Goal: Transaction & Acquisition: Book appointment/travel/reservation

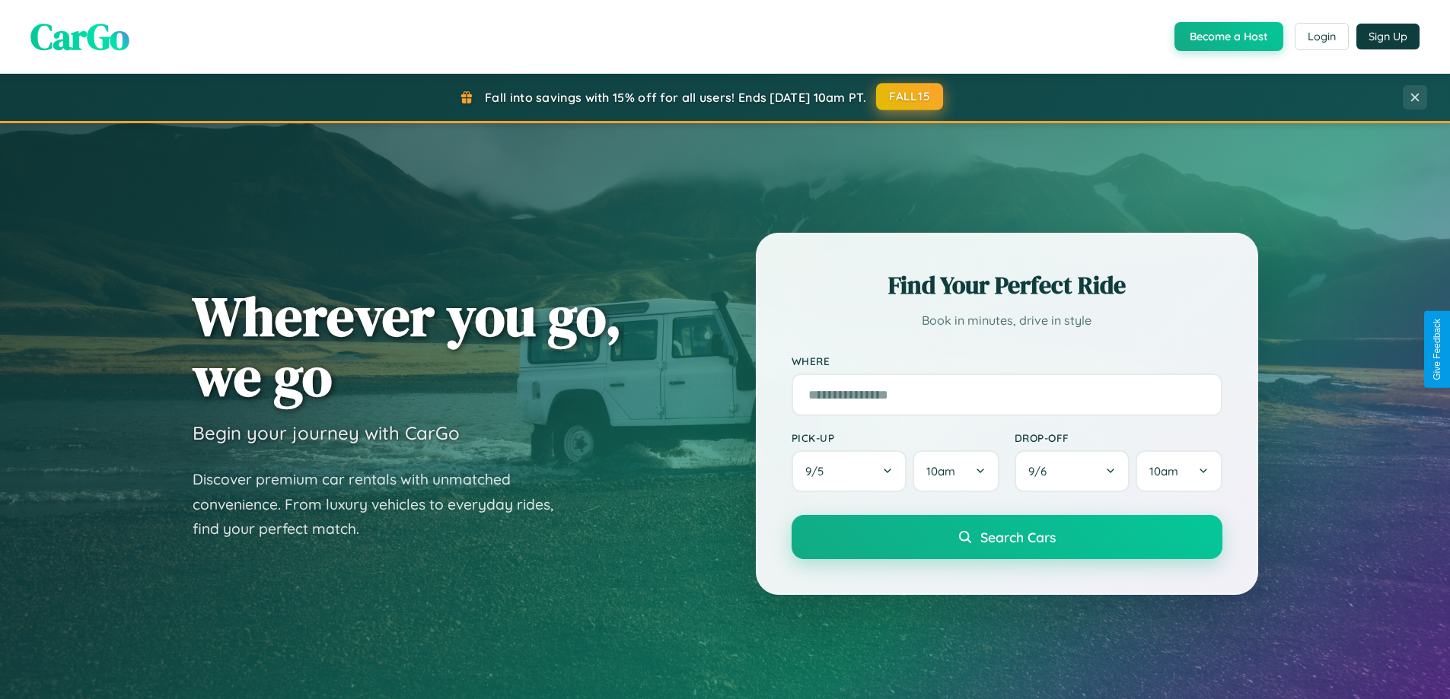
click at [910, 97] on button "FALL15" at bounding box center [909, 96] width 67 height 27
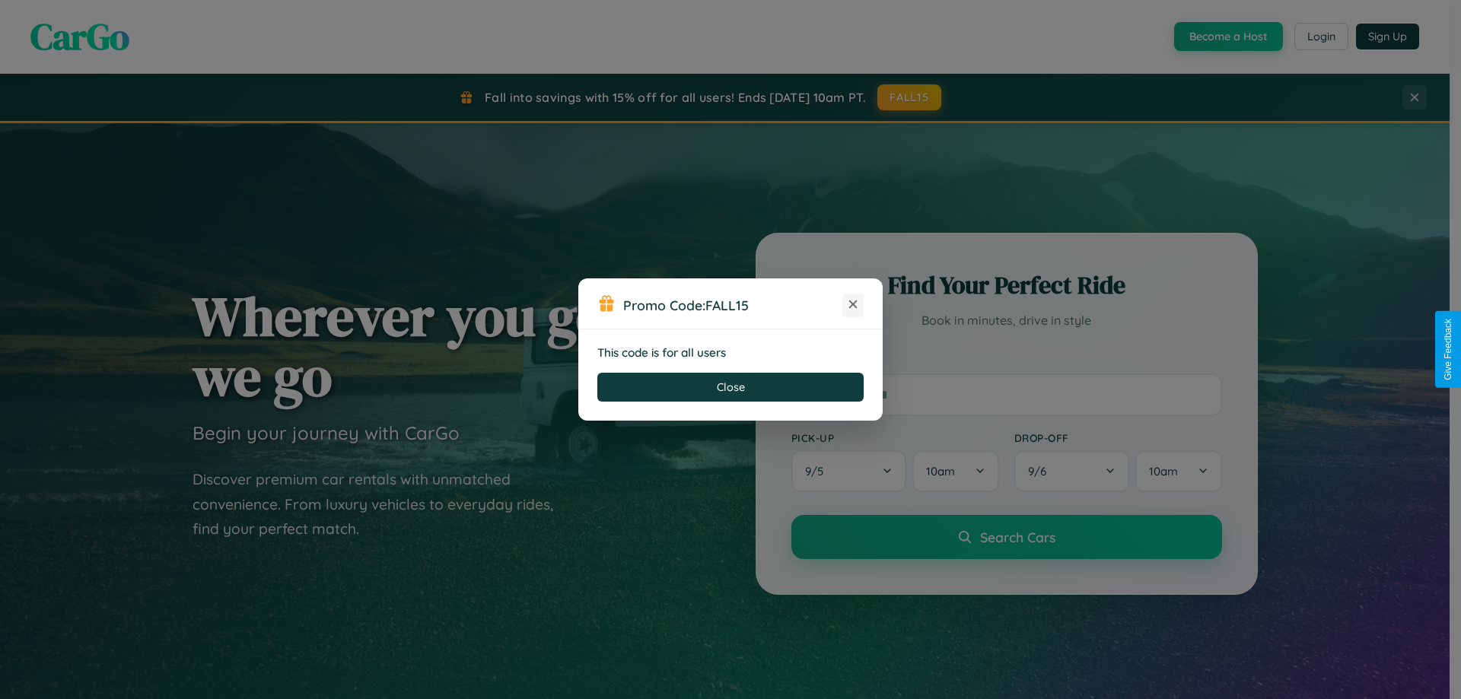
click at [853, 305] on icon at bounding box center [853, 304] width 15 height 15
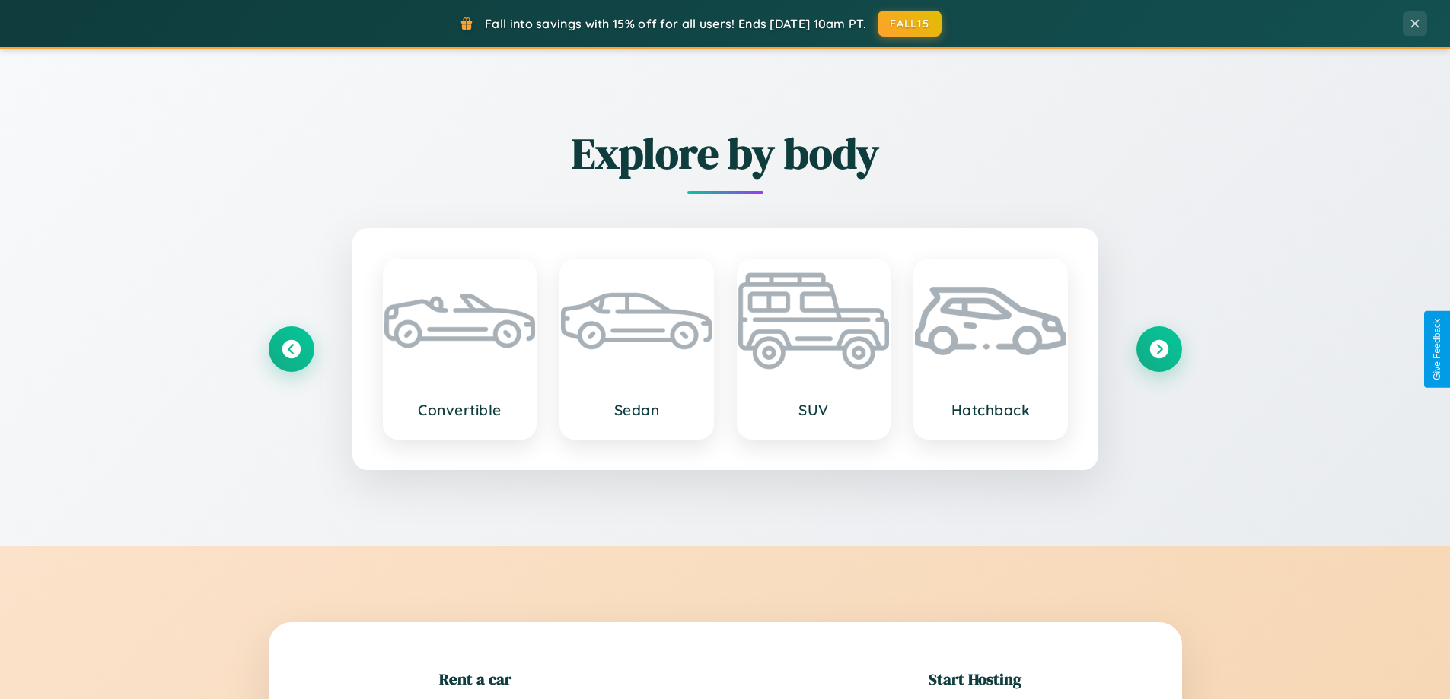
scroll to position [329, 0]
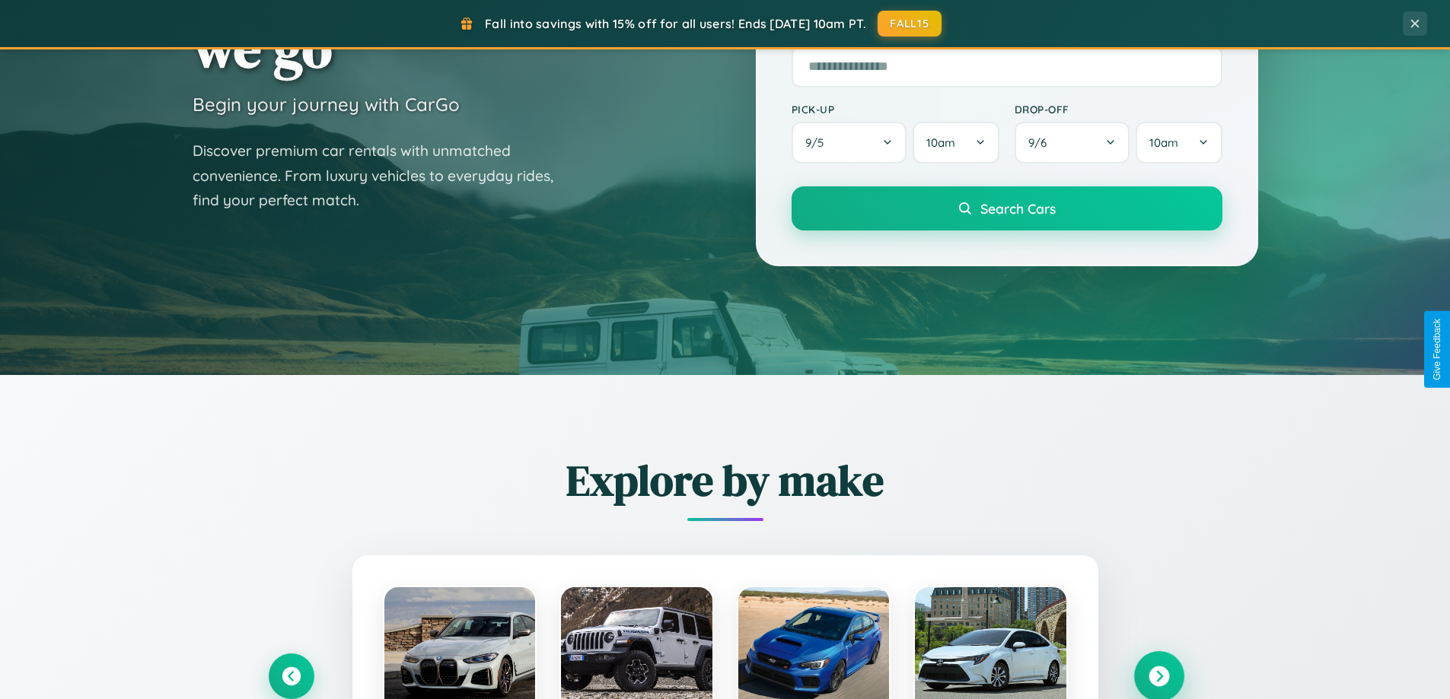
click at [1158, 677] on icon at bounding box center [1158, 677] width 21 height 21
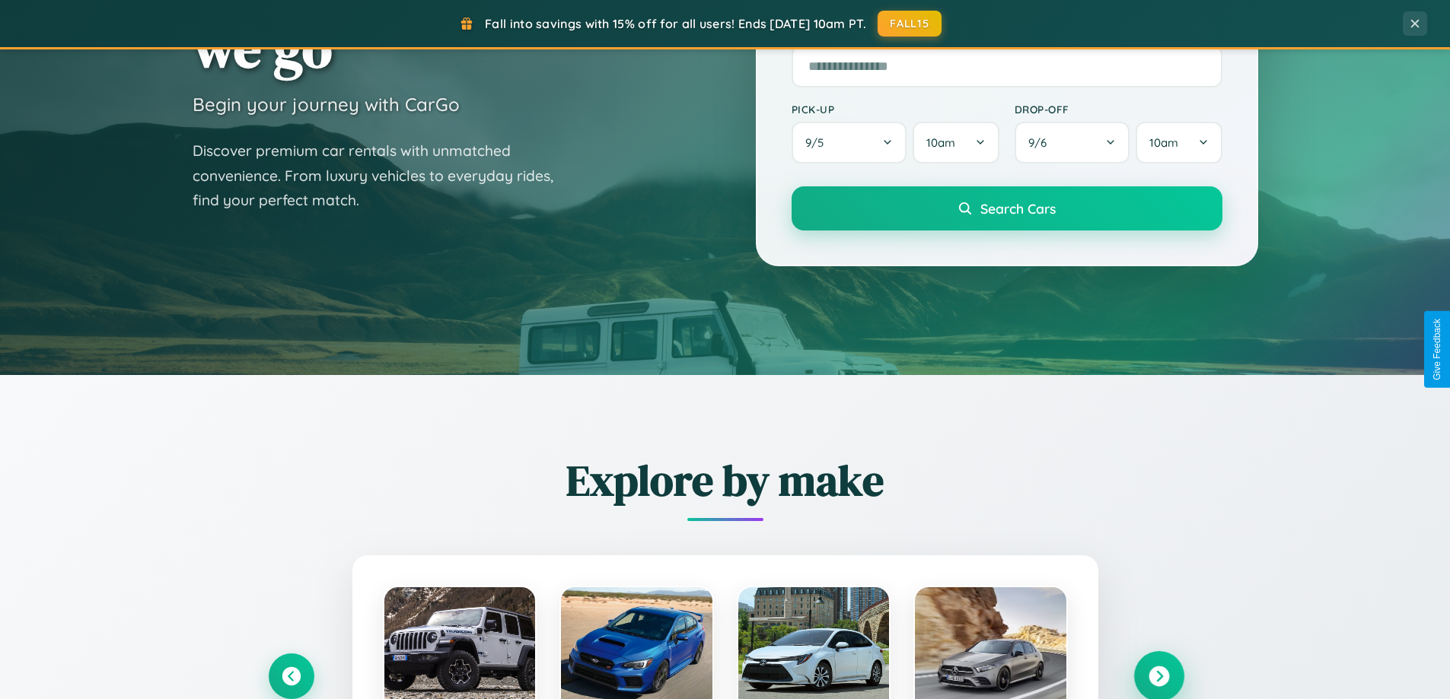
click at [1158, 675] on icon at bounding box center [1158, 677] width 21 height 21
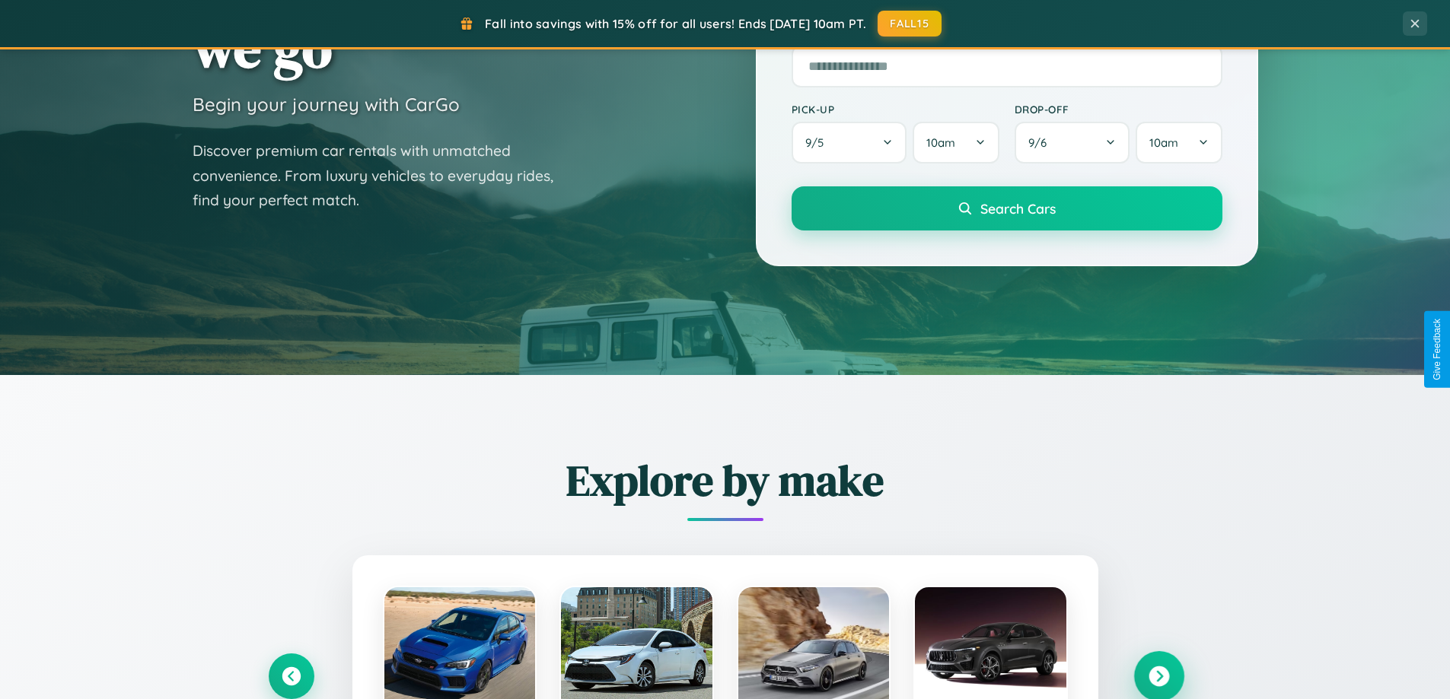
click at [1158, 675] on icon at bounding box center [1158, 677] width 21 height 21
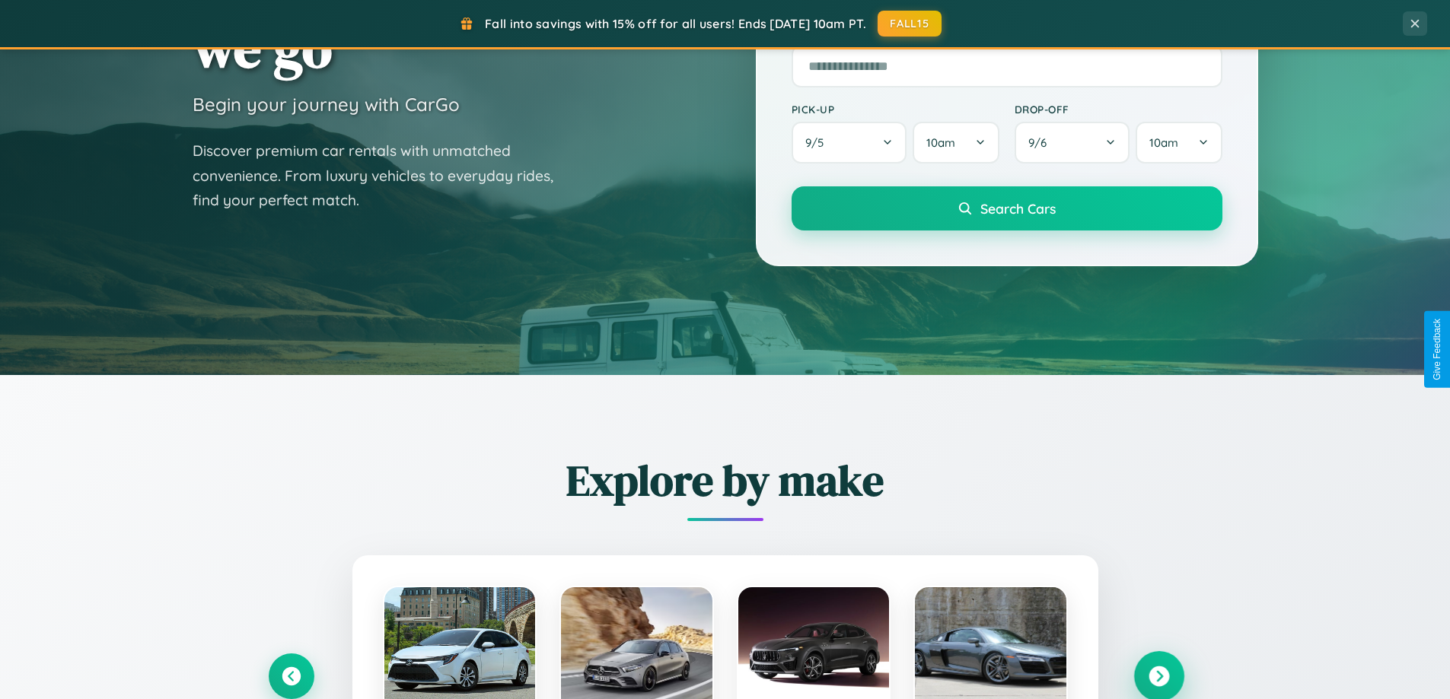
scroll to position [45, 0]
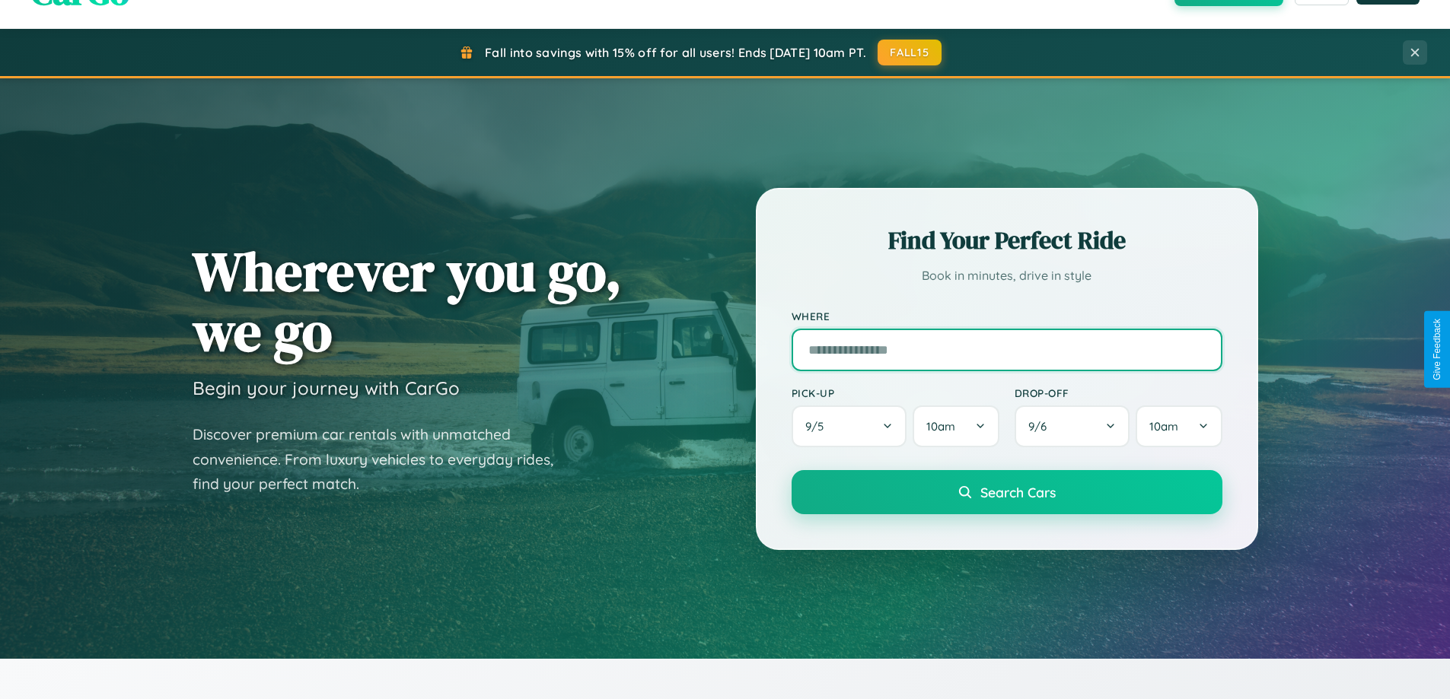
click at [1006, 349] on input "text" at bounding box center [1007, 350] width 431 height 43
type input "*****"
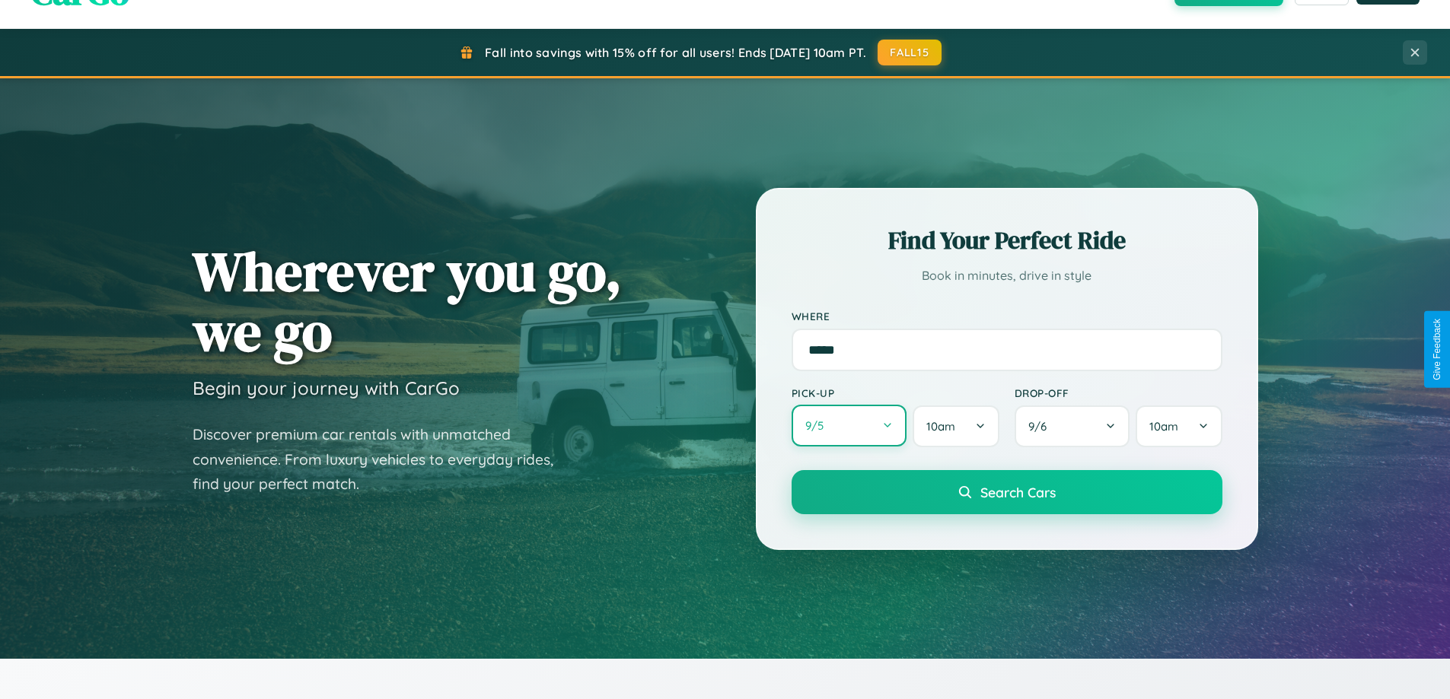
click at [849, 426] on button "9 / 5" at bounding box center [850, 426] width 116 height 42
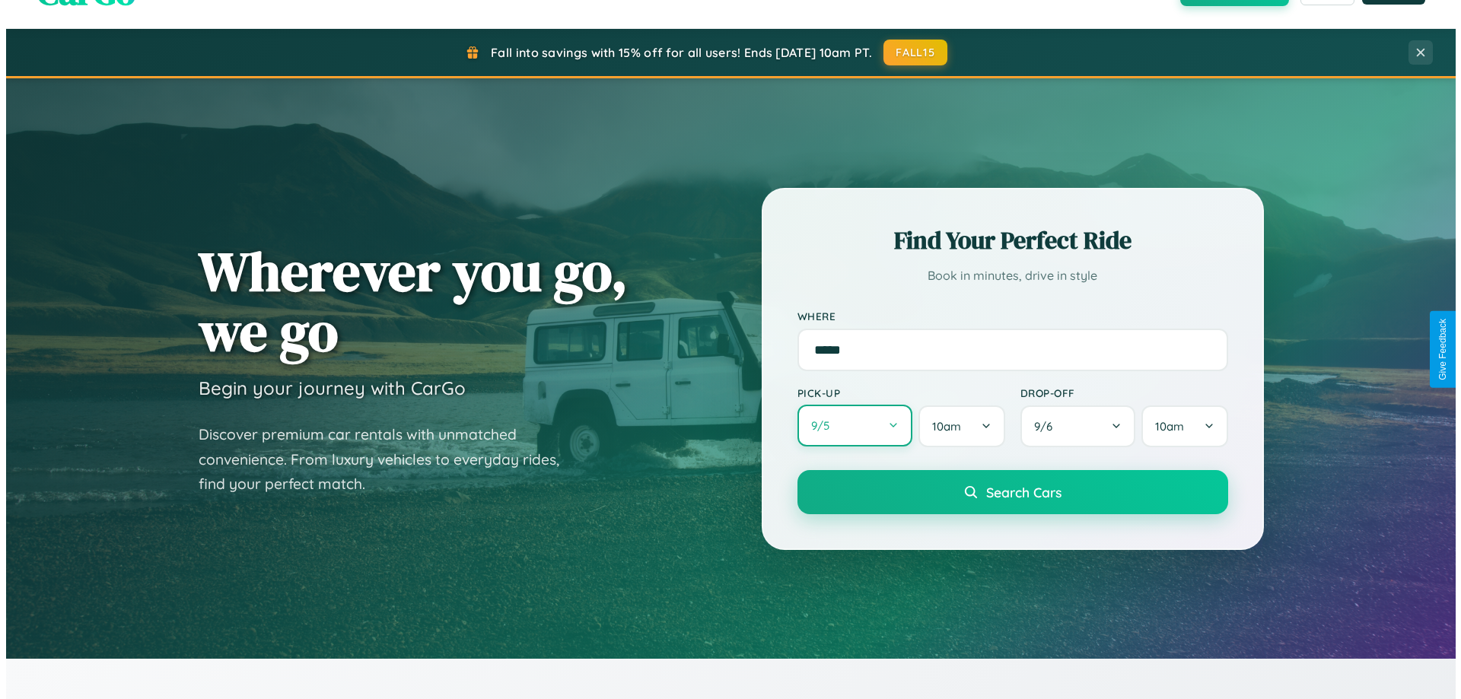
select select "*"
select select "****"
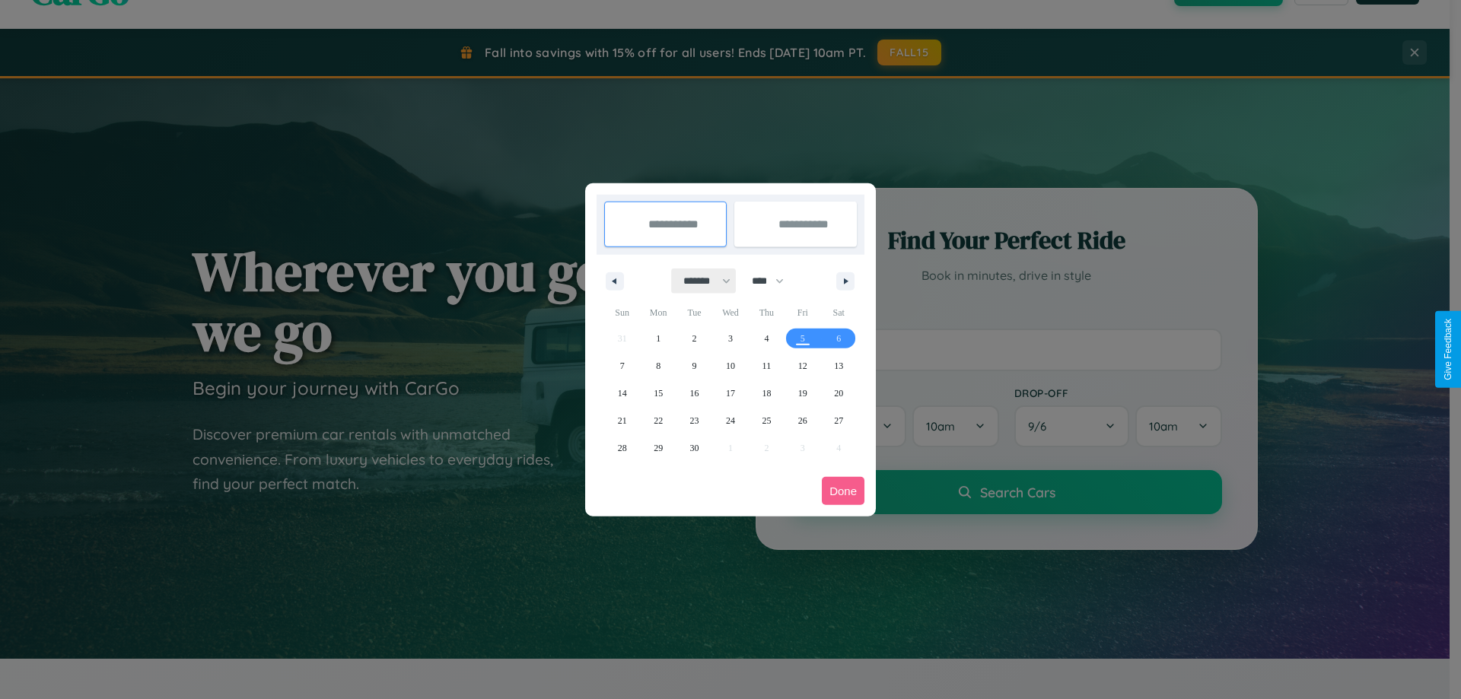
drag, startPoint x: 700, startPoint y: 281, endPoint x: 731, endPoint y: 305, distance: 39.0
click at [700, 281] on select "******* ******** ***** ***** *** **** **** ****** ********* ******* ******** **…" at bounding box center [704, 281] width 65 height 25
select select "*"
click at [622, 365] on span "5" at bounding box center [622, 365] width 5 height 27
type input "**********"
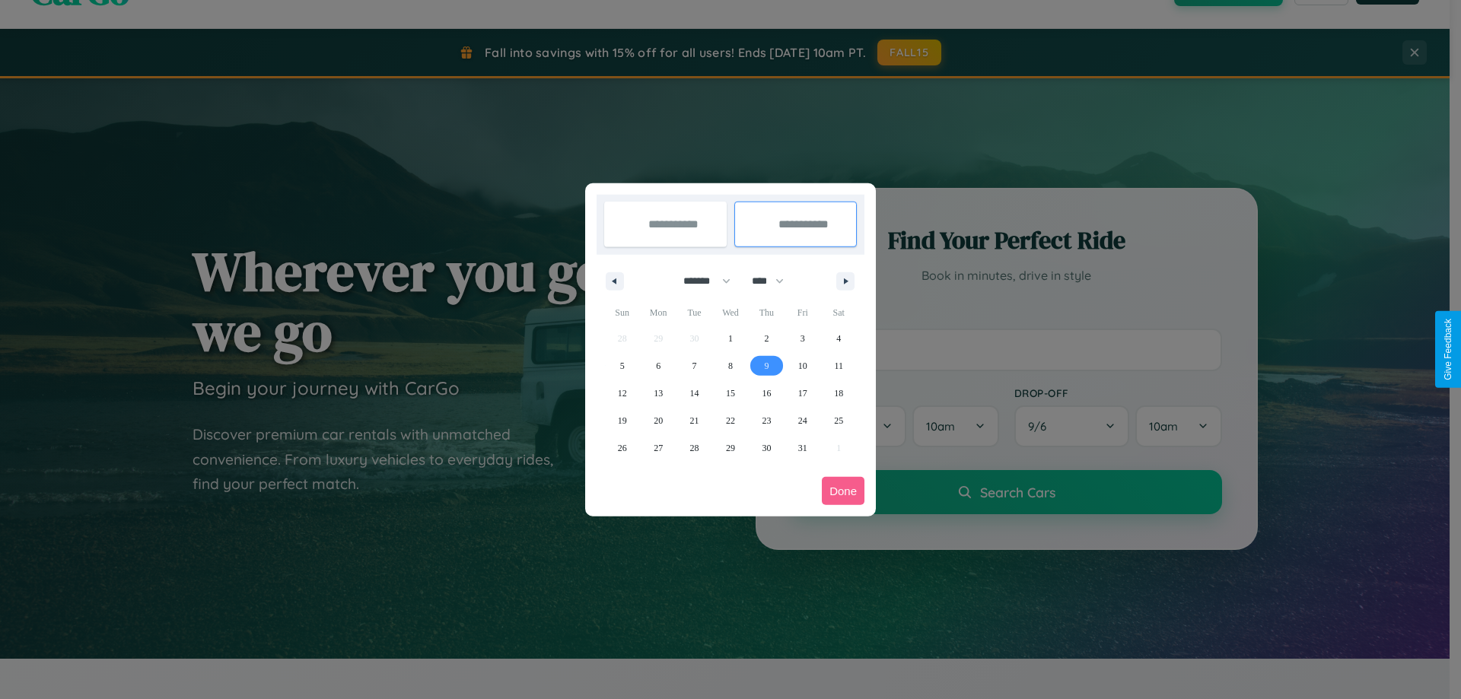
click at [766, 365] on span "9" at bounding box center [766, 365] width 5 height 27
type input "**********"
click at [843, 491] on button "Done" at bounding box center [843, 491] width 43 height 28
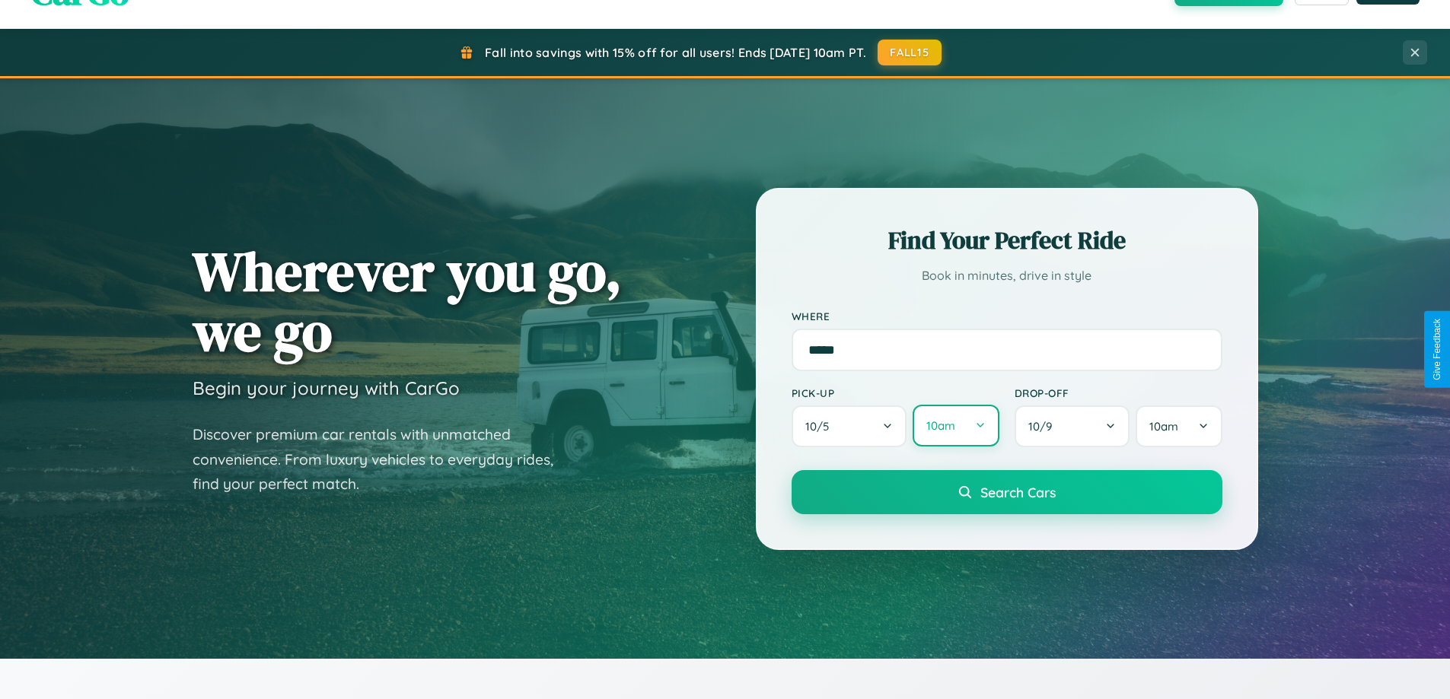
click at [955, 426] on button "10am" at bounding box center [956, 426] width 86 height 42
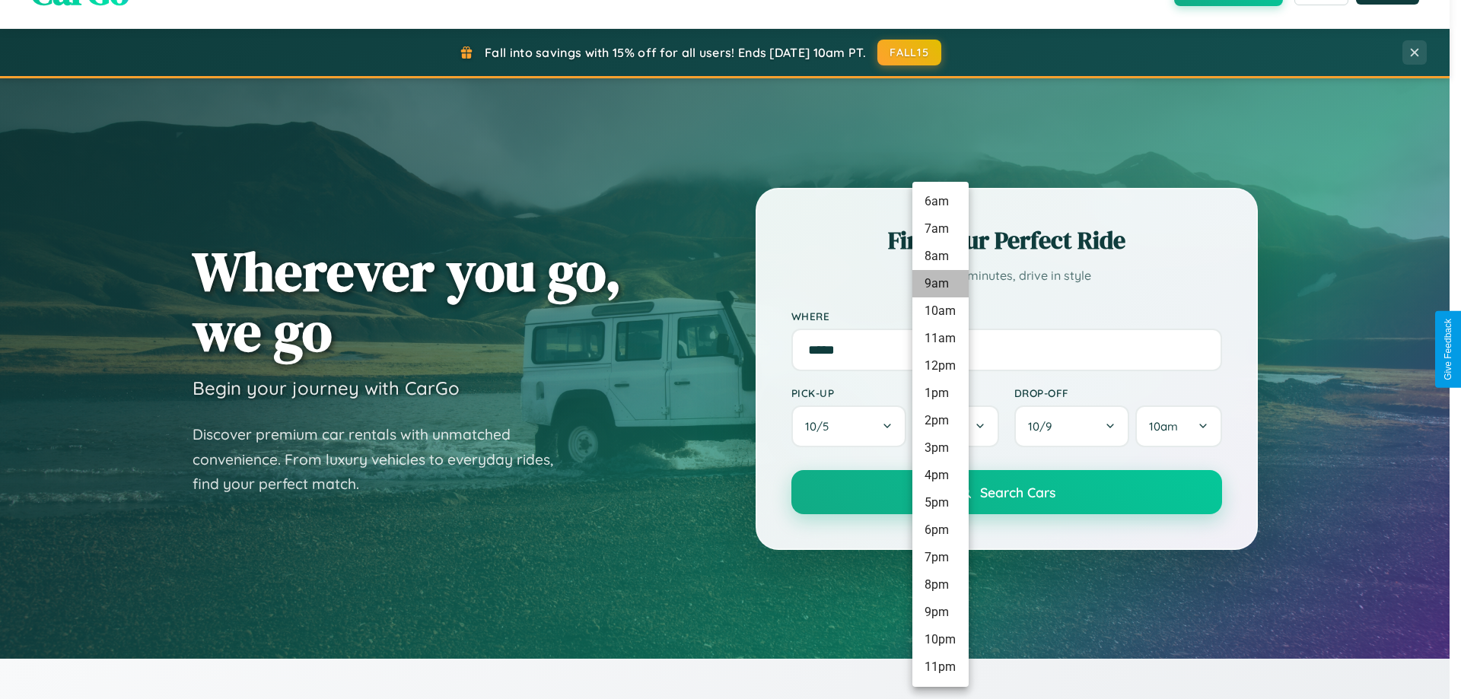
click at [940, 256] on li "8am" at bounding box center [941, 256] width 56 height 27
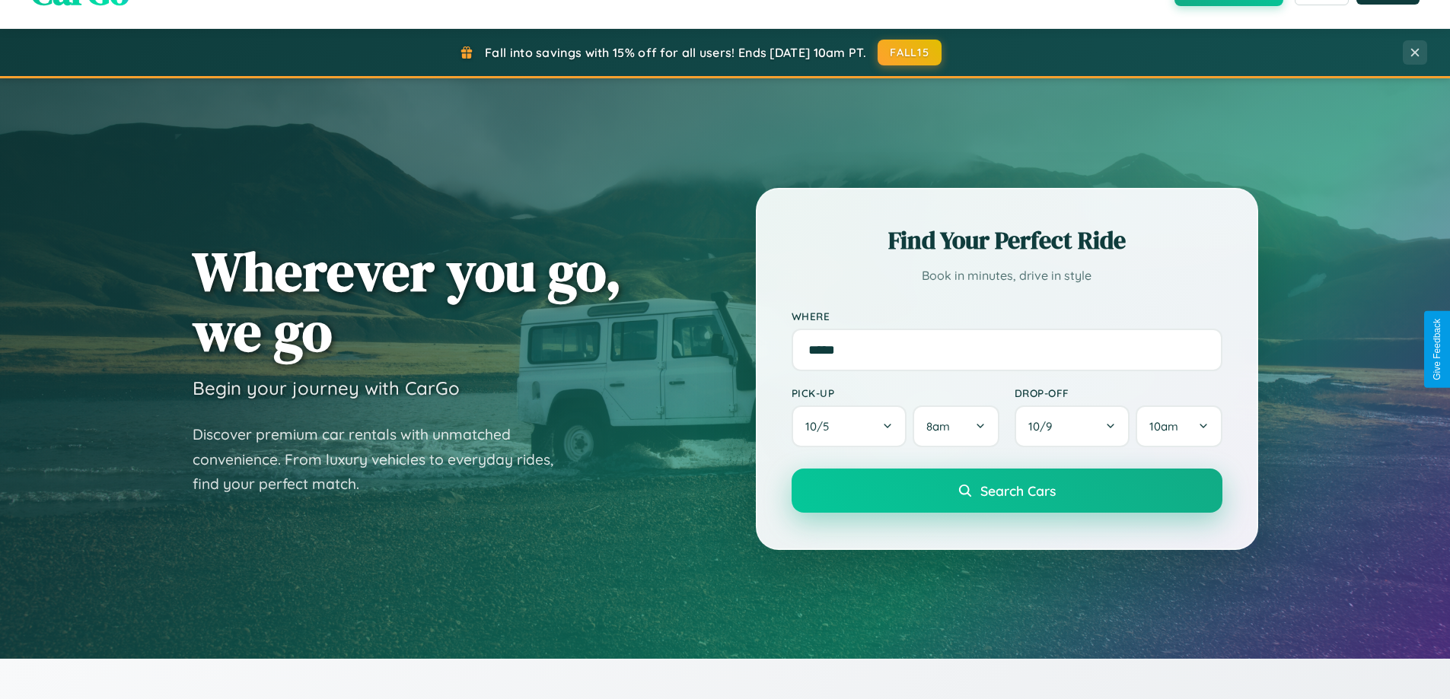
click at [1006, 492] on span "Search Cars" at bounding box center [1017, 491] width 75 height 17
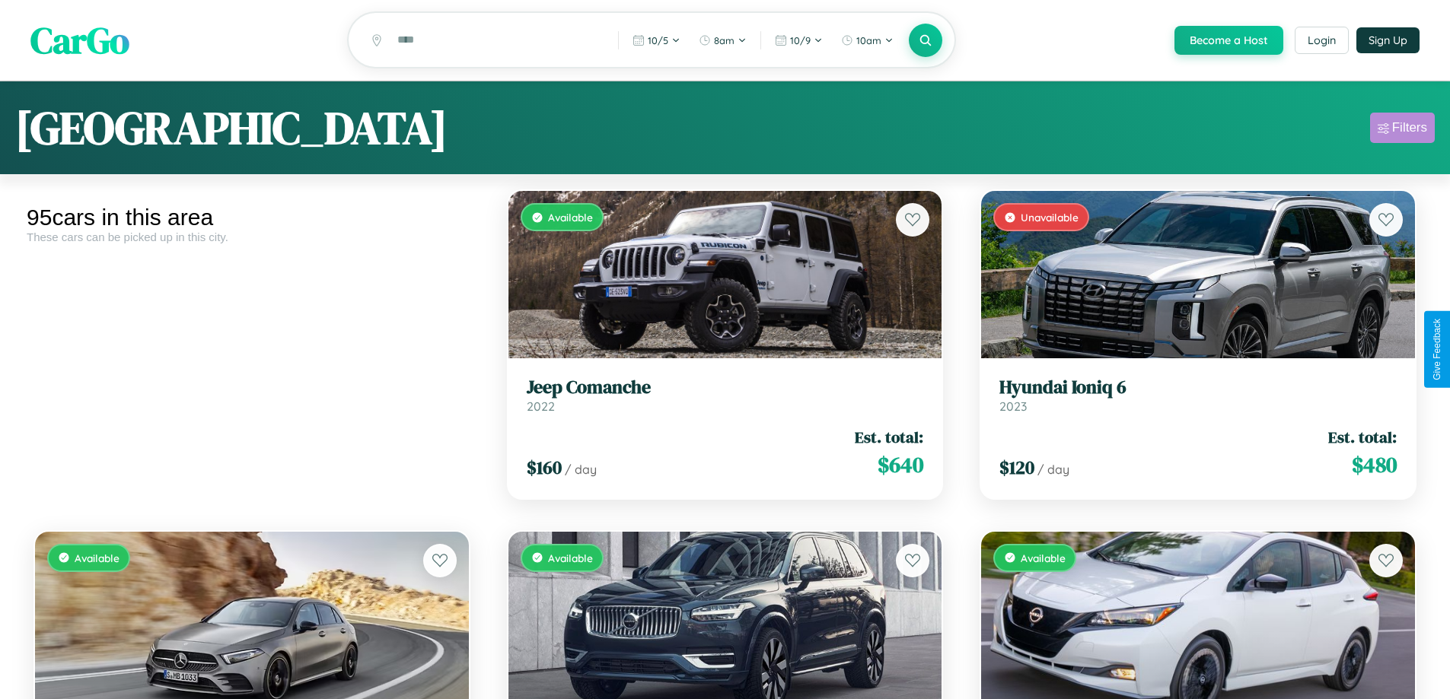
click at [1402, 130] on div "Filters" at bounding box center [1409, 127] width 35 height 15
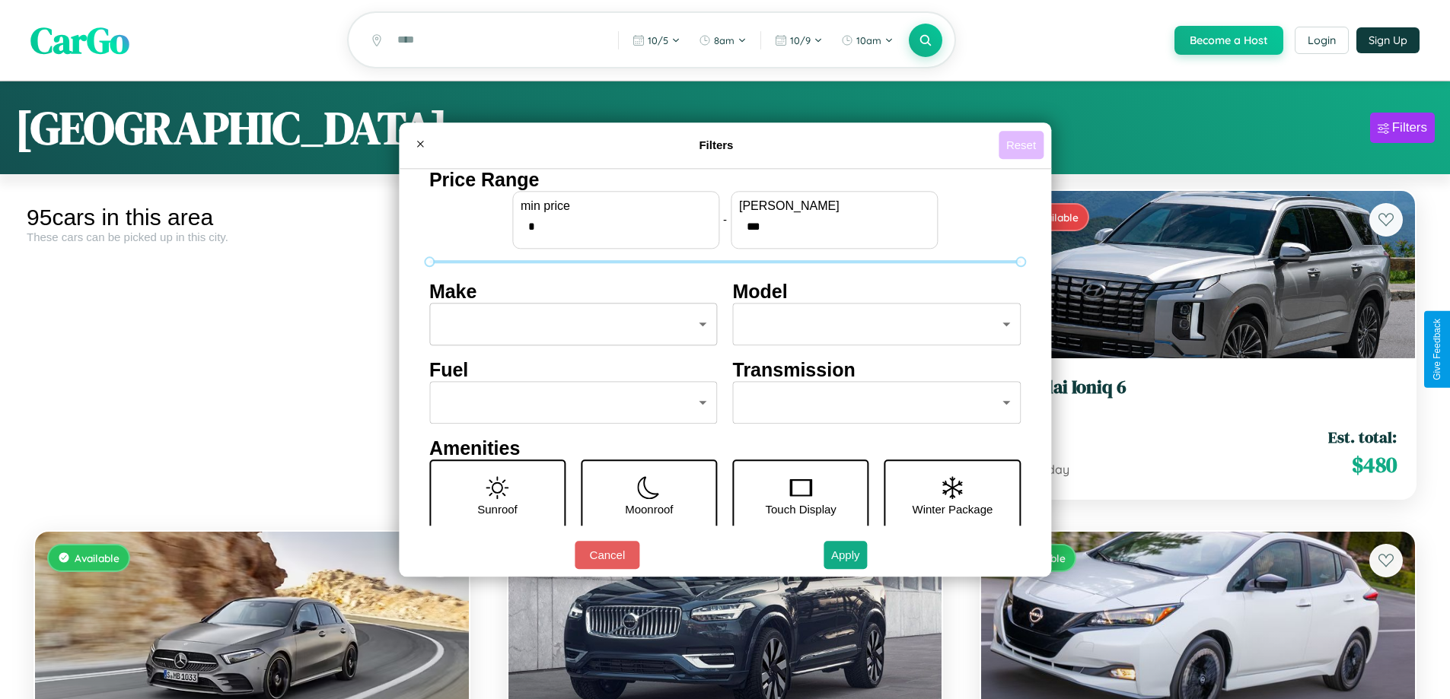
click at [1023, 145] on button "Reset" at bounding box center [1021, 145] width 45 height 28
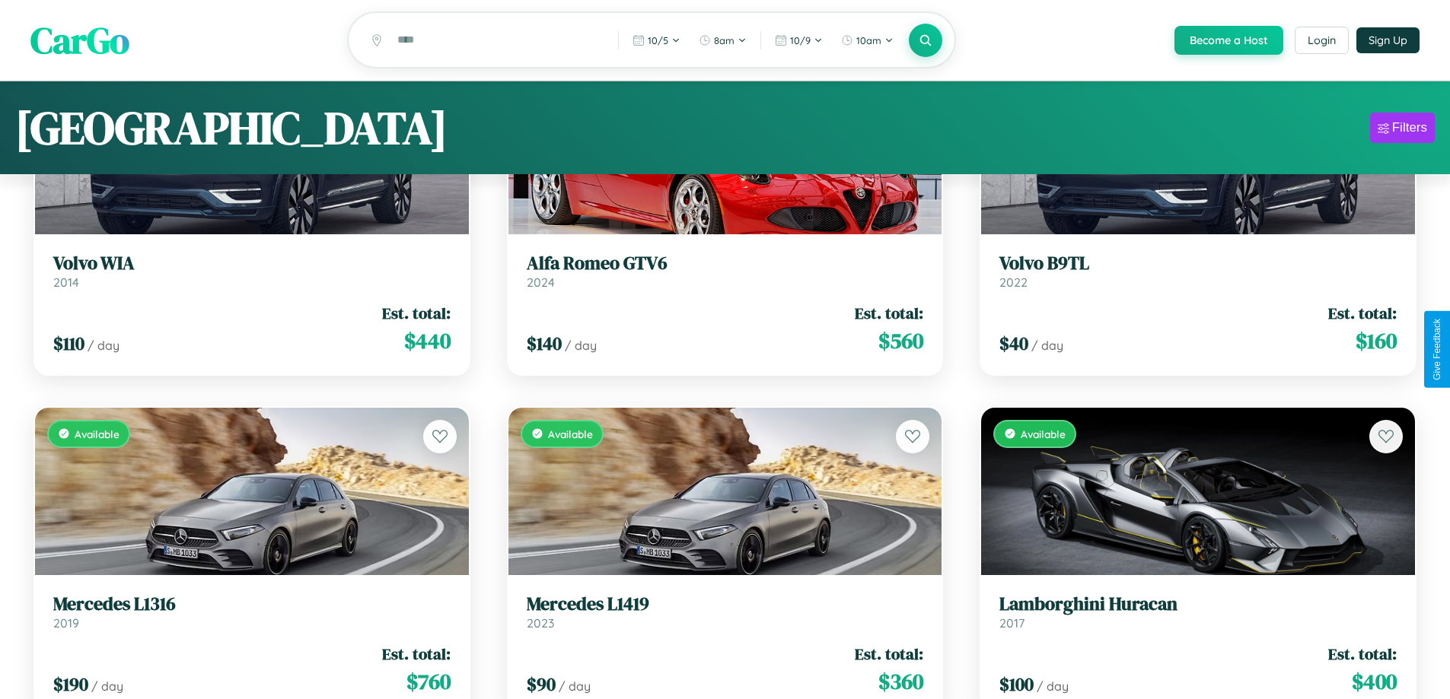
scroll to position [7030, 0]
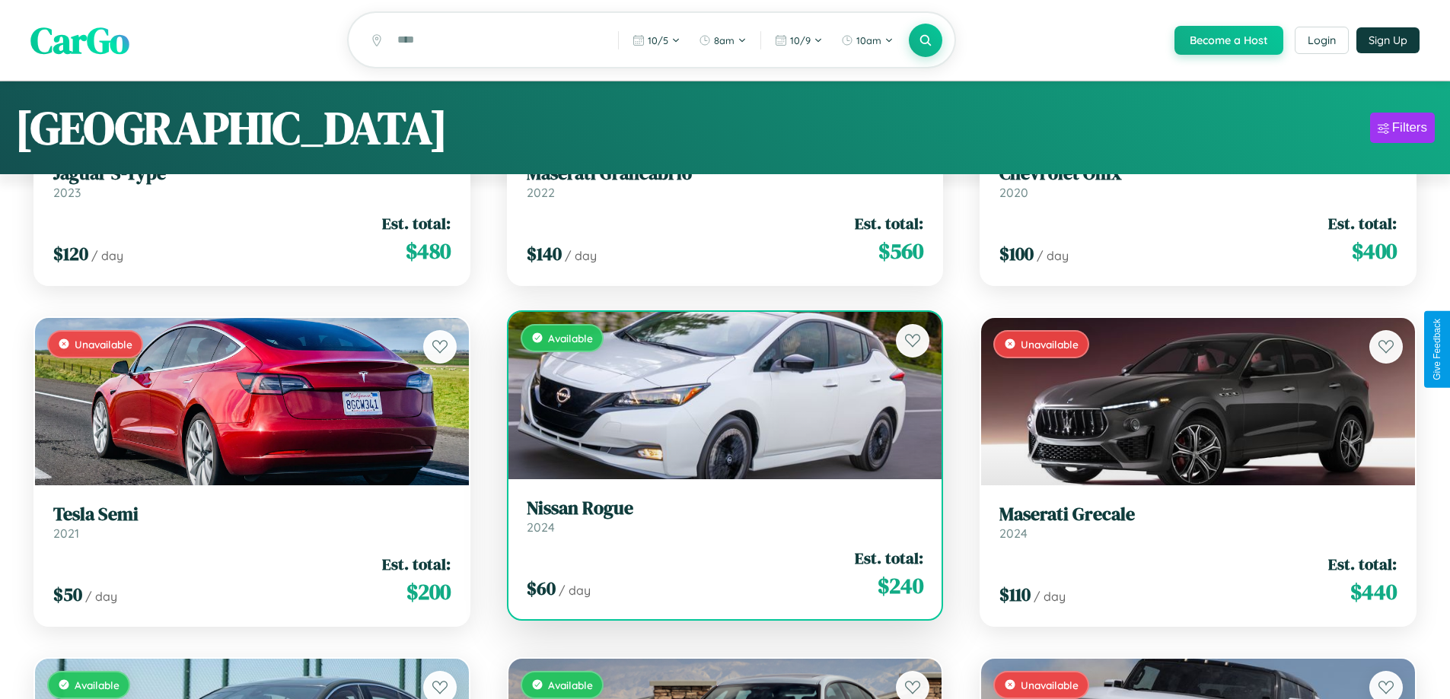
click at [718, 524] on link "Nissan Rogue 2024" at bounding box center [725, 516] width 397 height 37
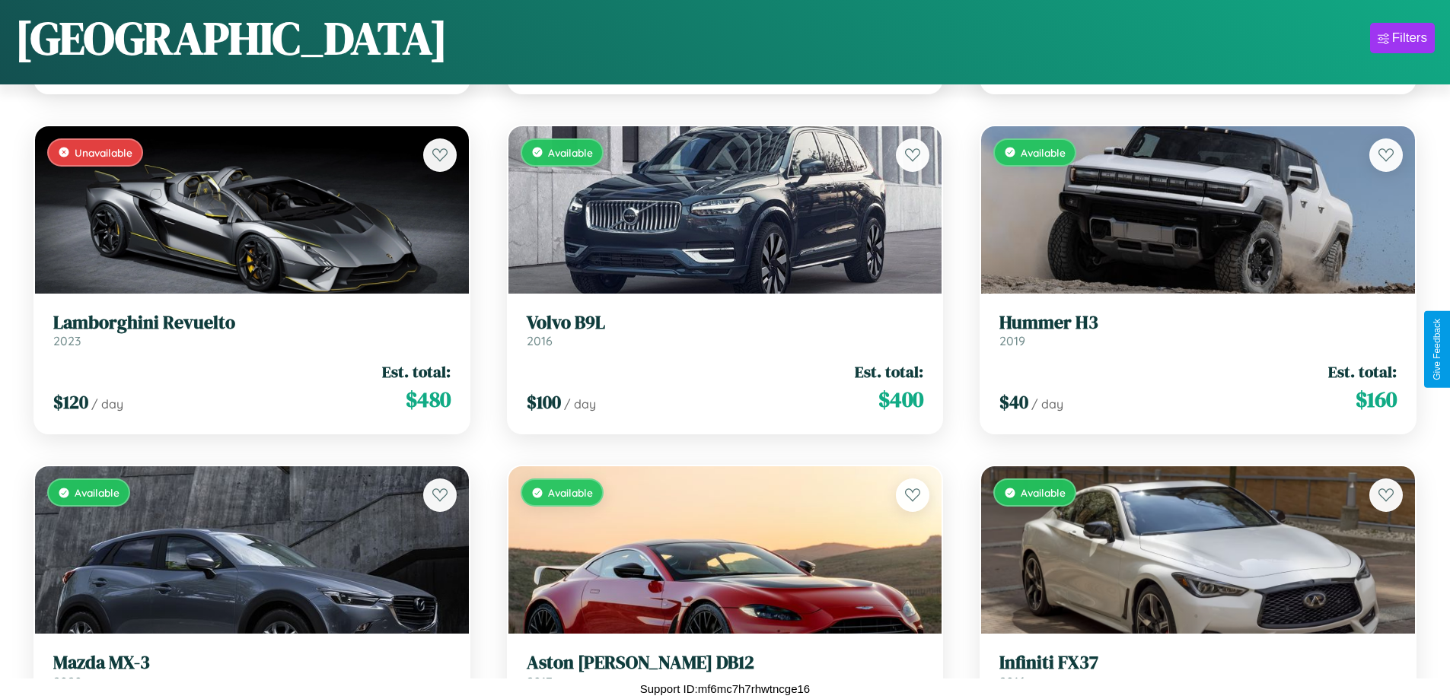
scroll to position [2259, 0]
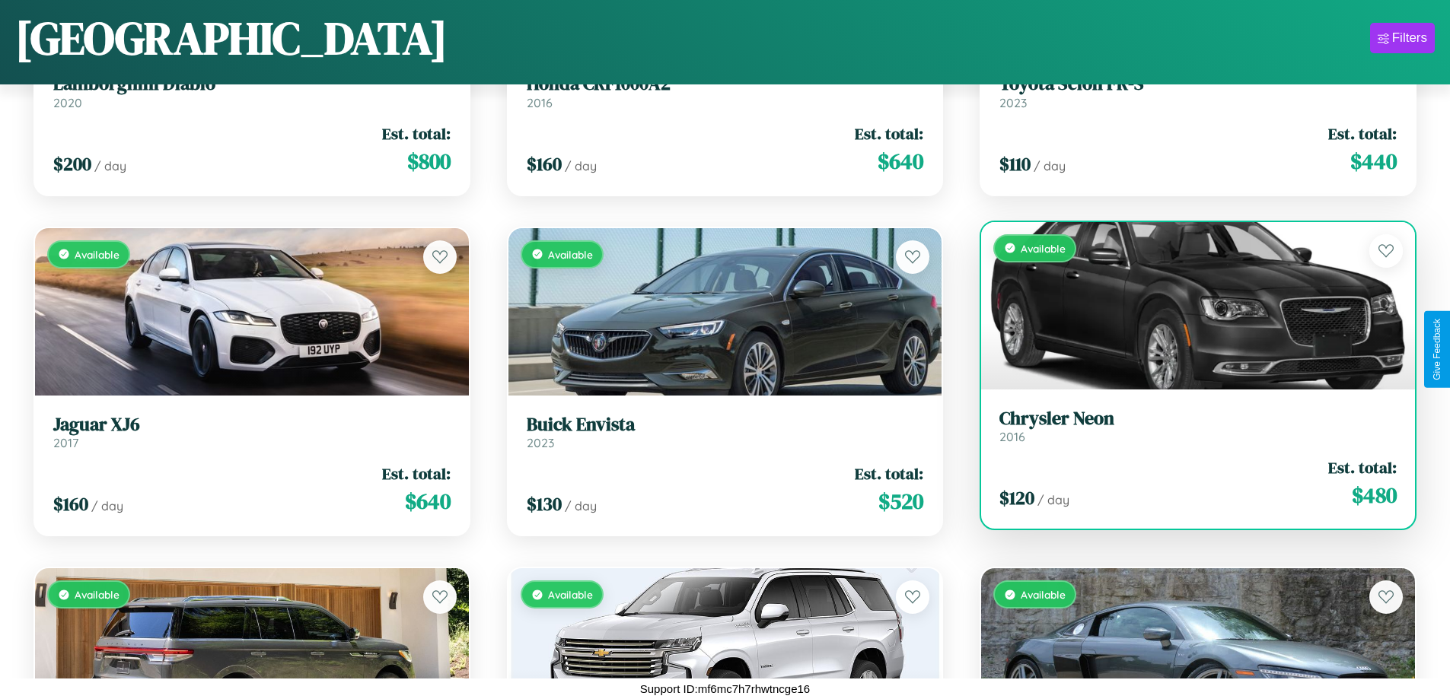
click at [1188, 306] on div "Available" at bounding box center [1198, 305] width 434 height 167
click at [1188, 305] on div "Available" at bounding box center [1198, 305] width 434 height 167
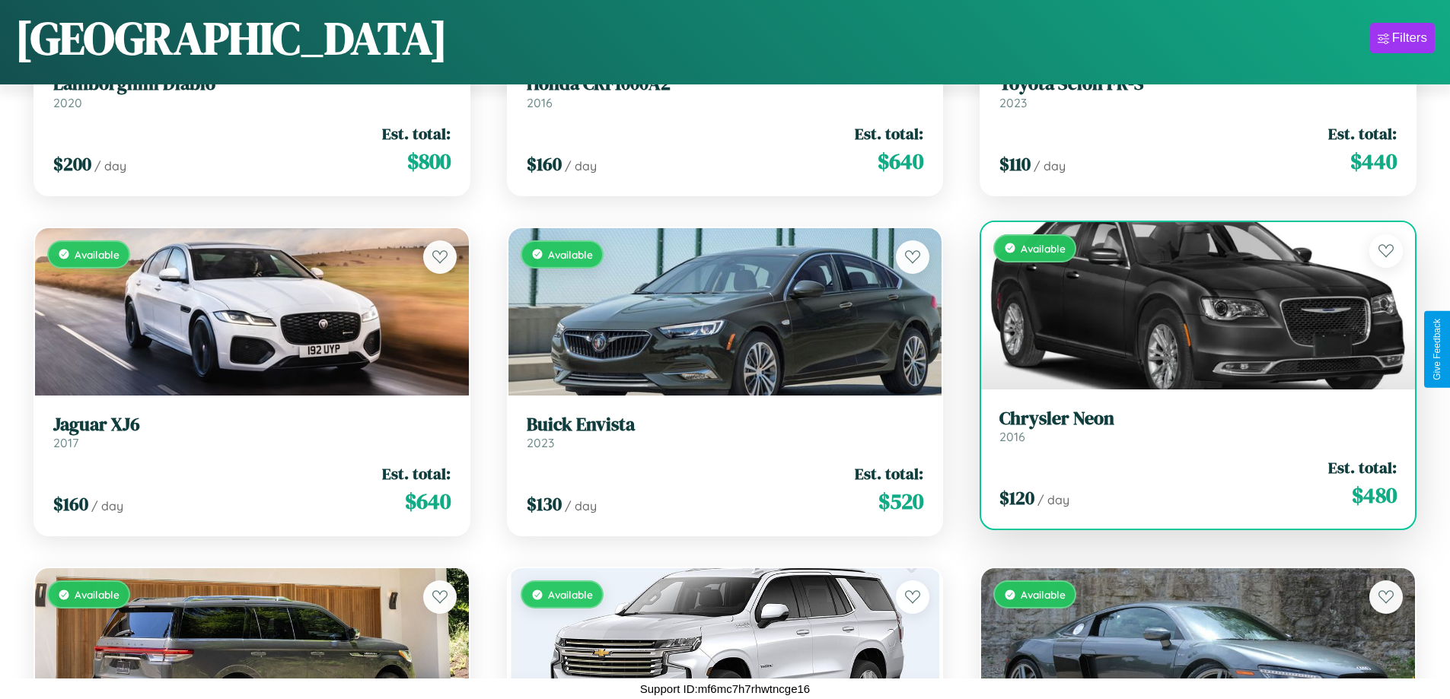
click at [1188, 305] on div "Available" at bounding box center [1198, 305] width 434 height 167
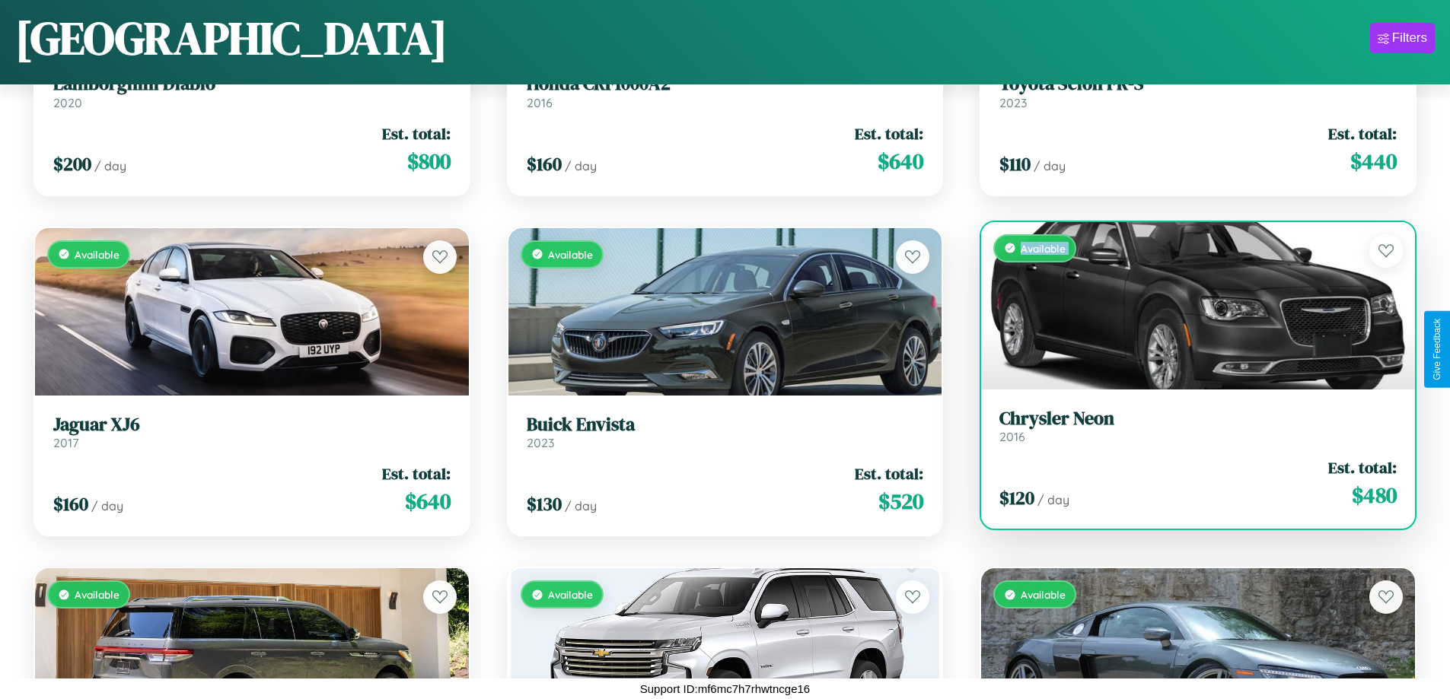
click at [1188, 305] on div "Available" at bounding box center [1198, 305] width 434 height 167
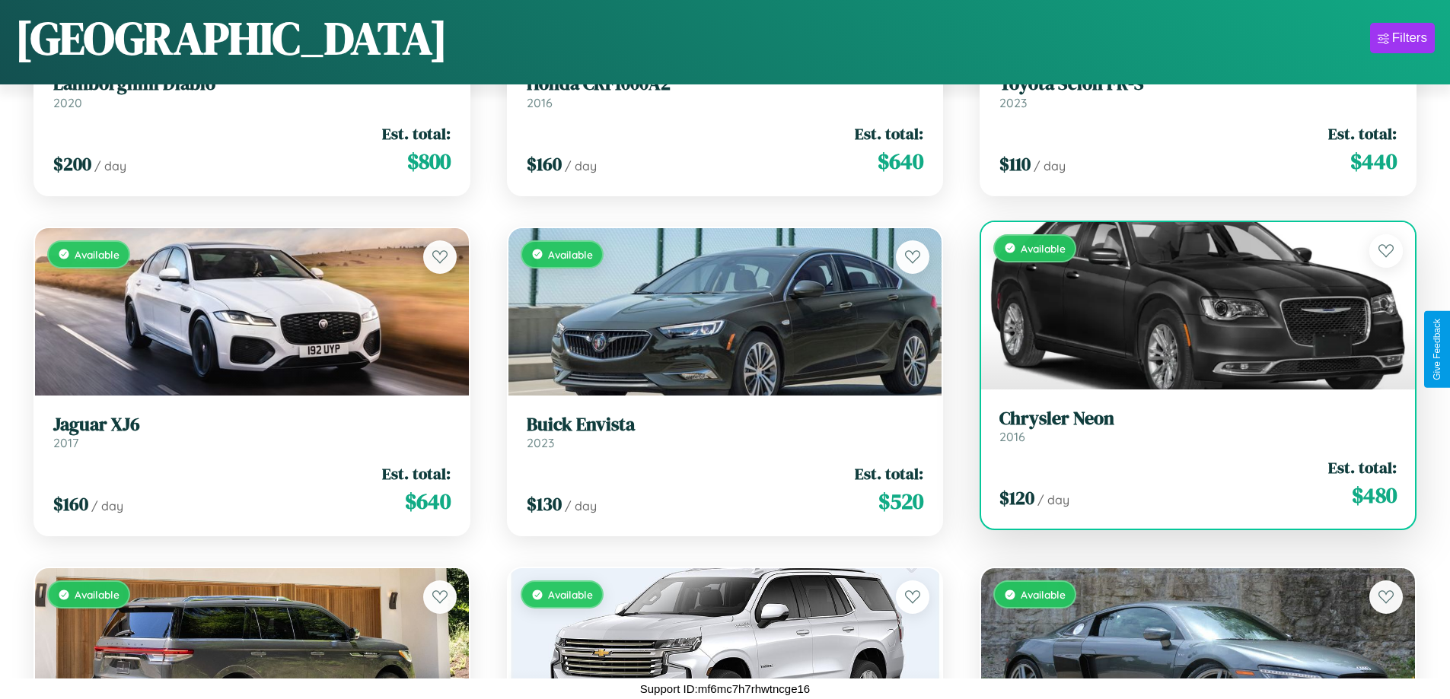
click at [1188, 305] on div "Available" at bounding box center [1198, 305] width 434 height 167
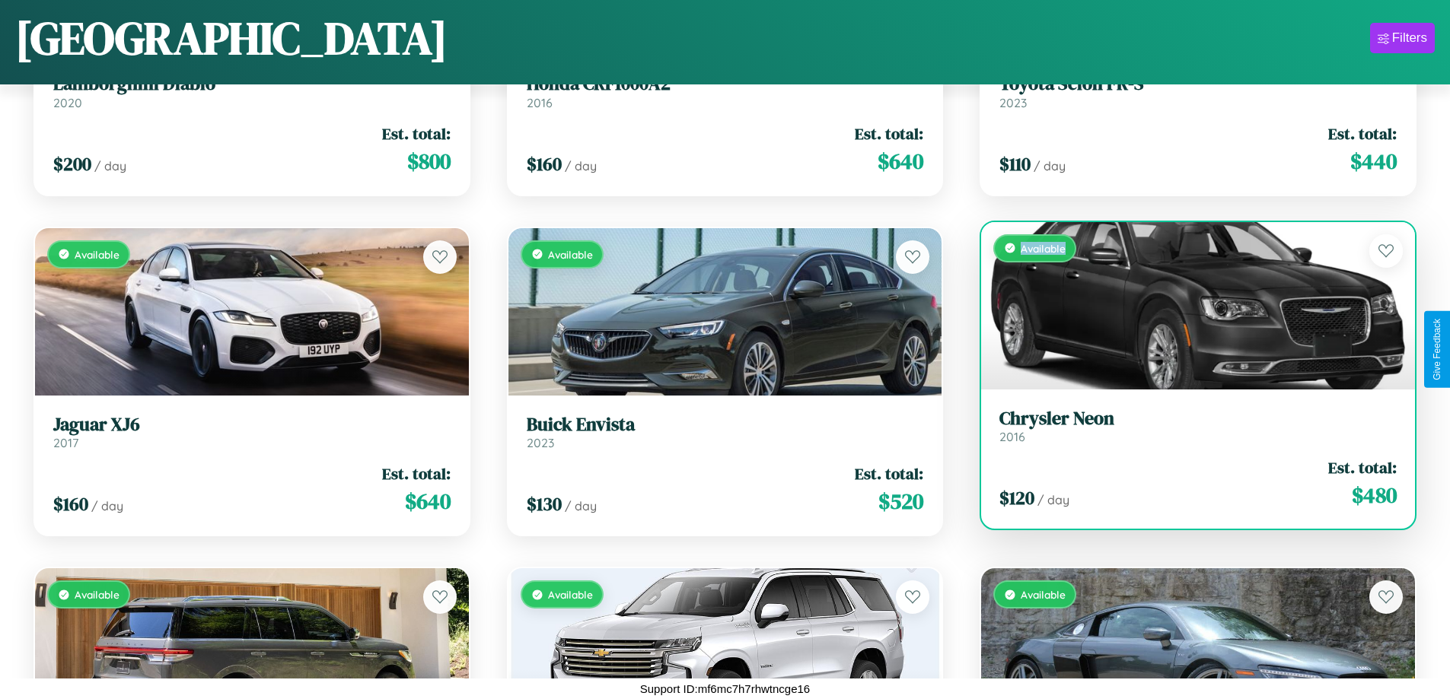
click at [1188, 305] on div "Available" at bounding box center [1198, 305] width 434 height 167
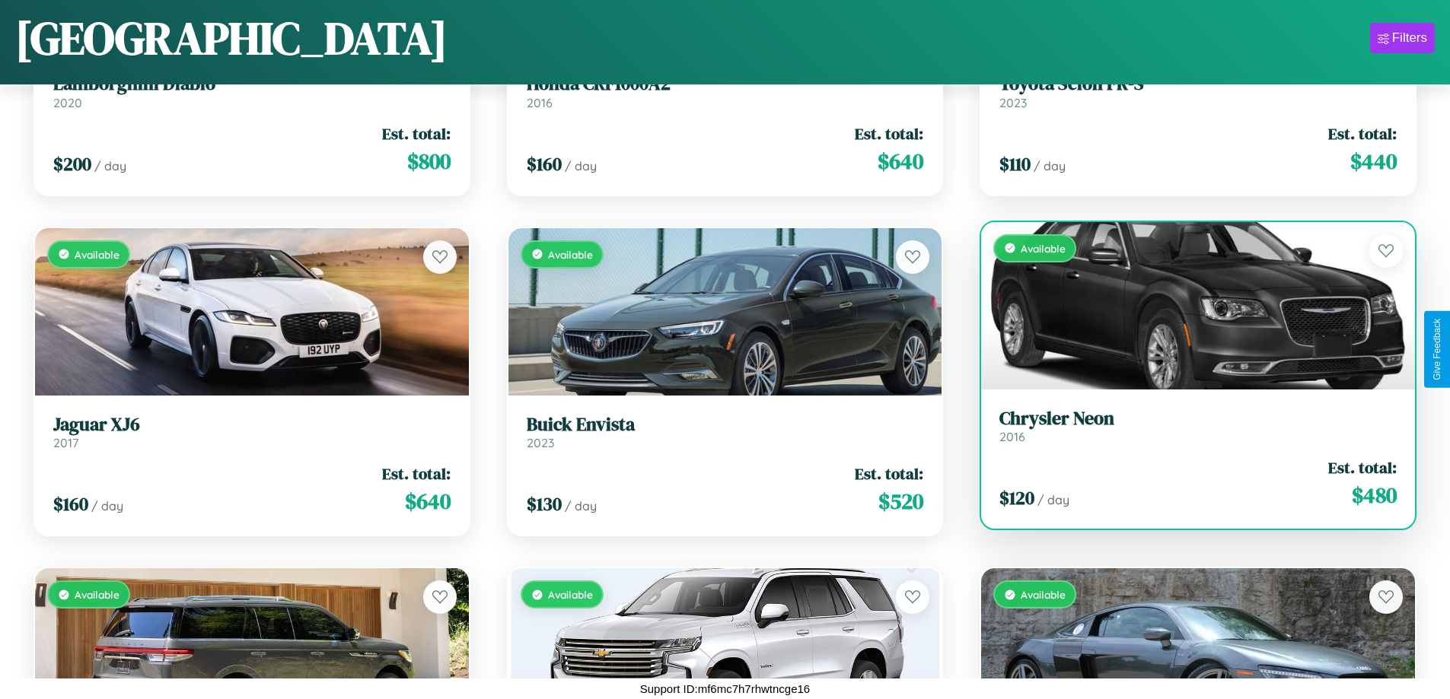
click at [1188, 425] on h3 "Chrysler Neon" at bounding box center [1197, 419] width 397 height 22
